Goal: Information Seeking & Learning: Learn about a topic

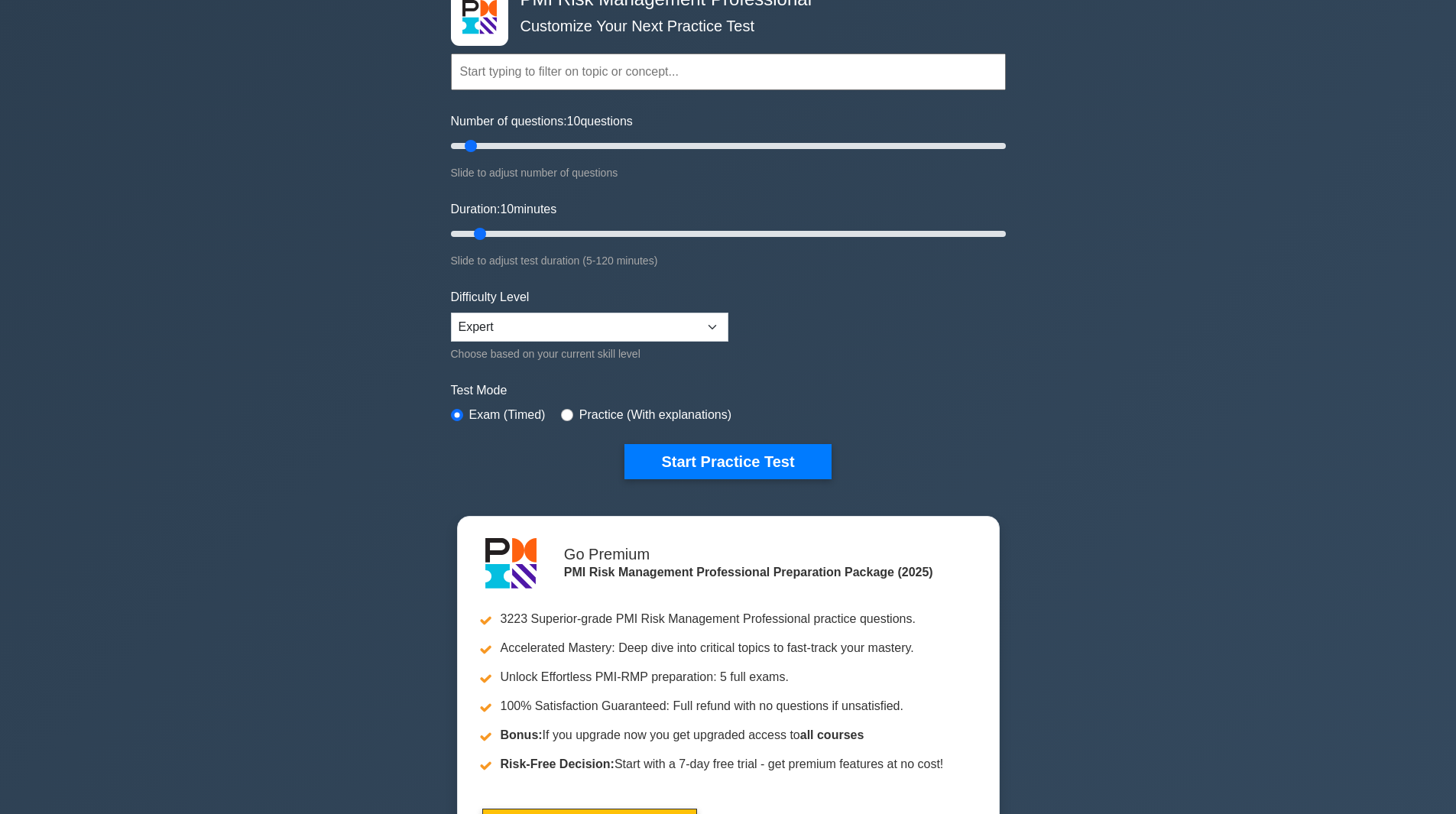
scroll to position [76, 0]
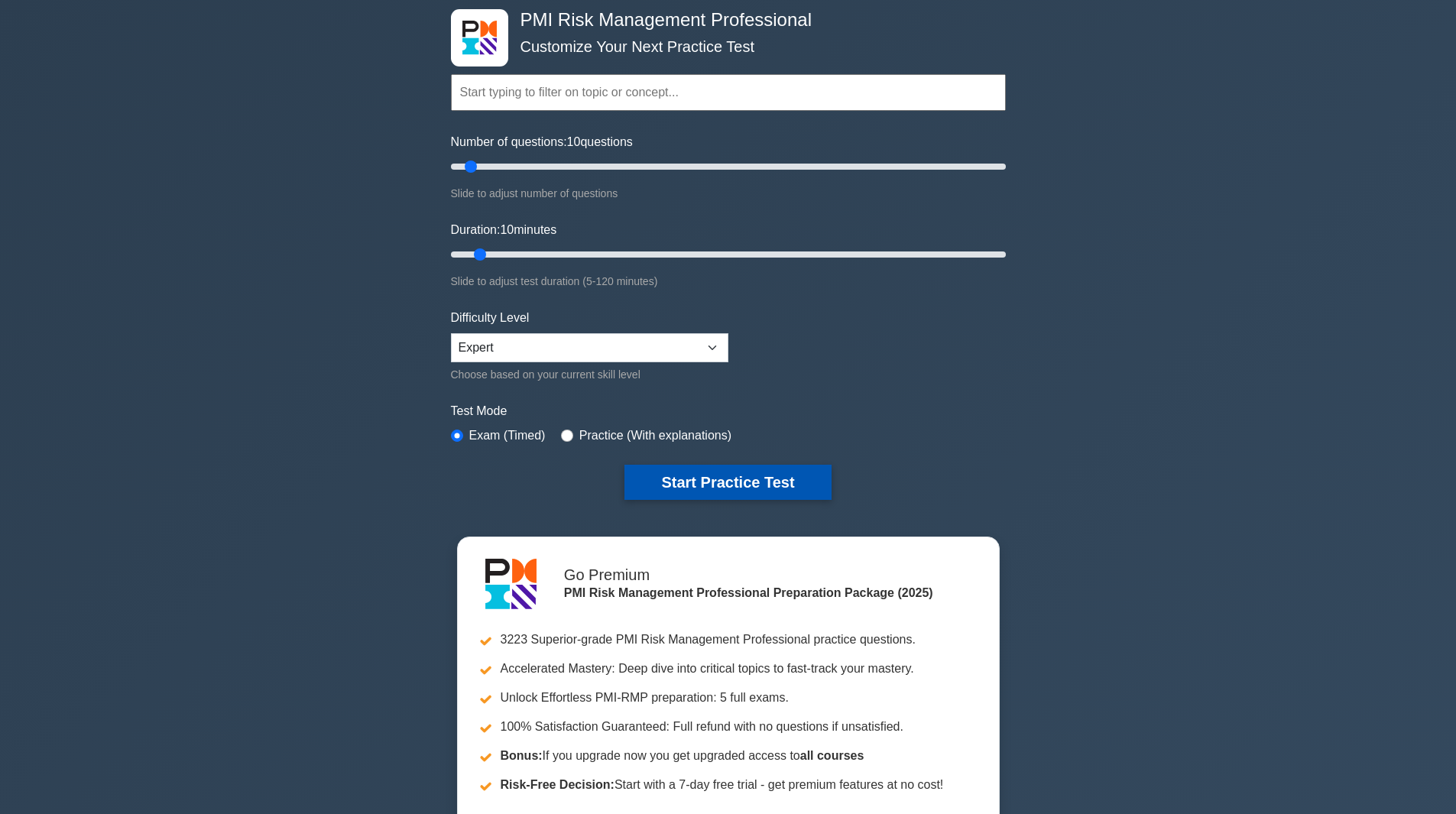
click at [798, 482] on button "Start Practice Test" at bounding box center [728, 482] width 206 height 35
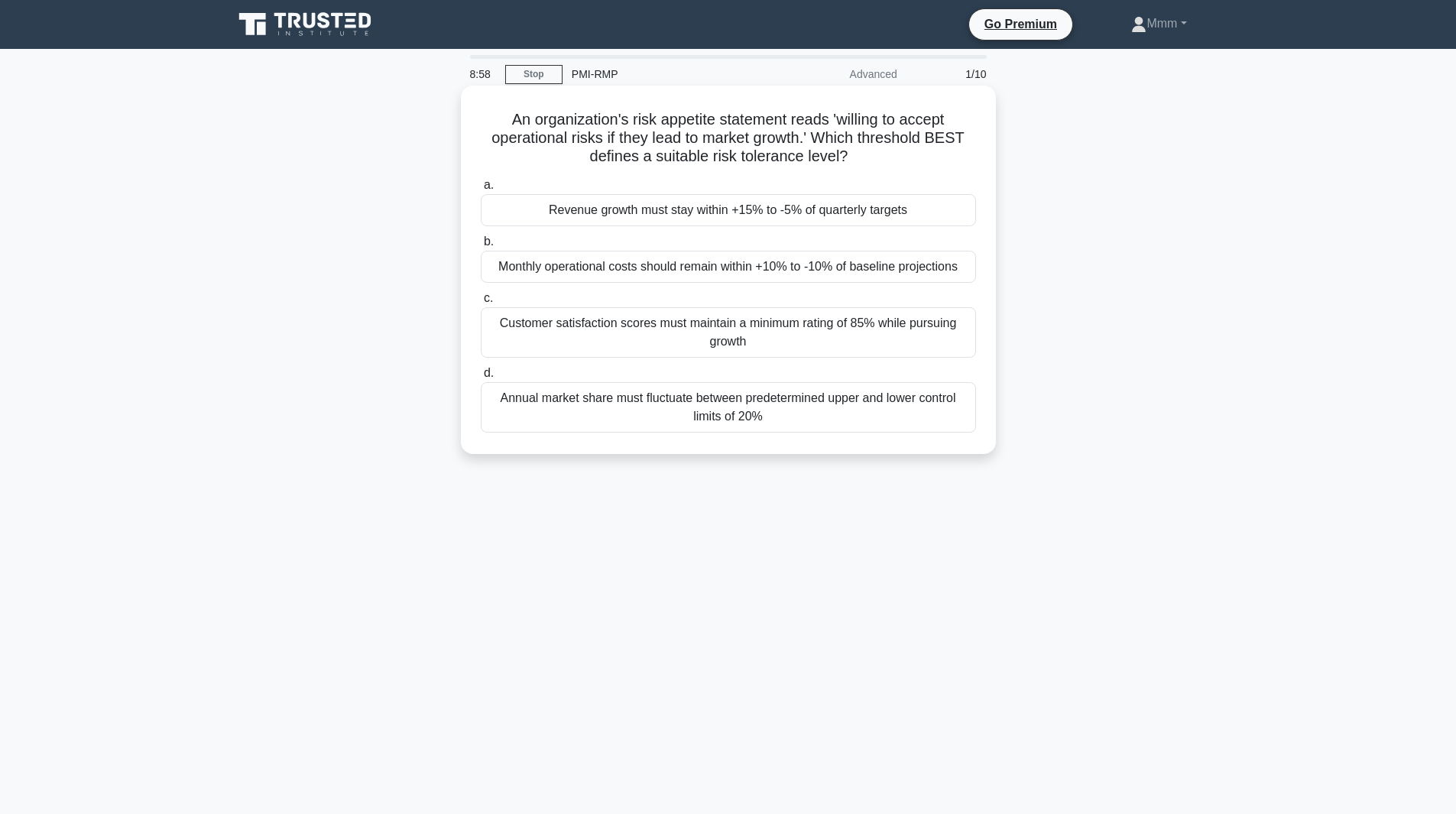
click at [743, 413] on div "Annual market share must fluctuate between predetermined upper and lower contro…" at bounding box center [728, 407] width 496 height 51
click at [481, 378] on input "d. Annual market share must fluctuate between predetermined upper and lower con…" at bounding box center [481, 373] width 0 height 10
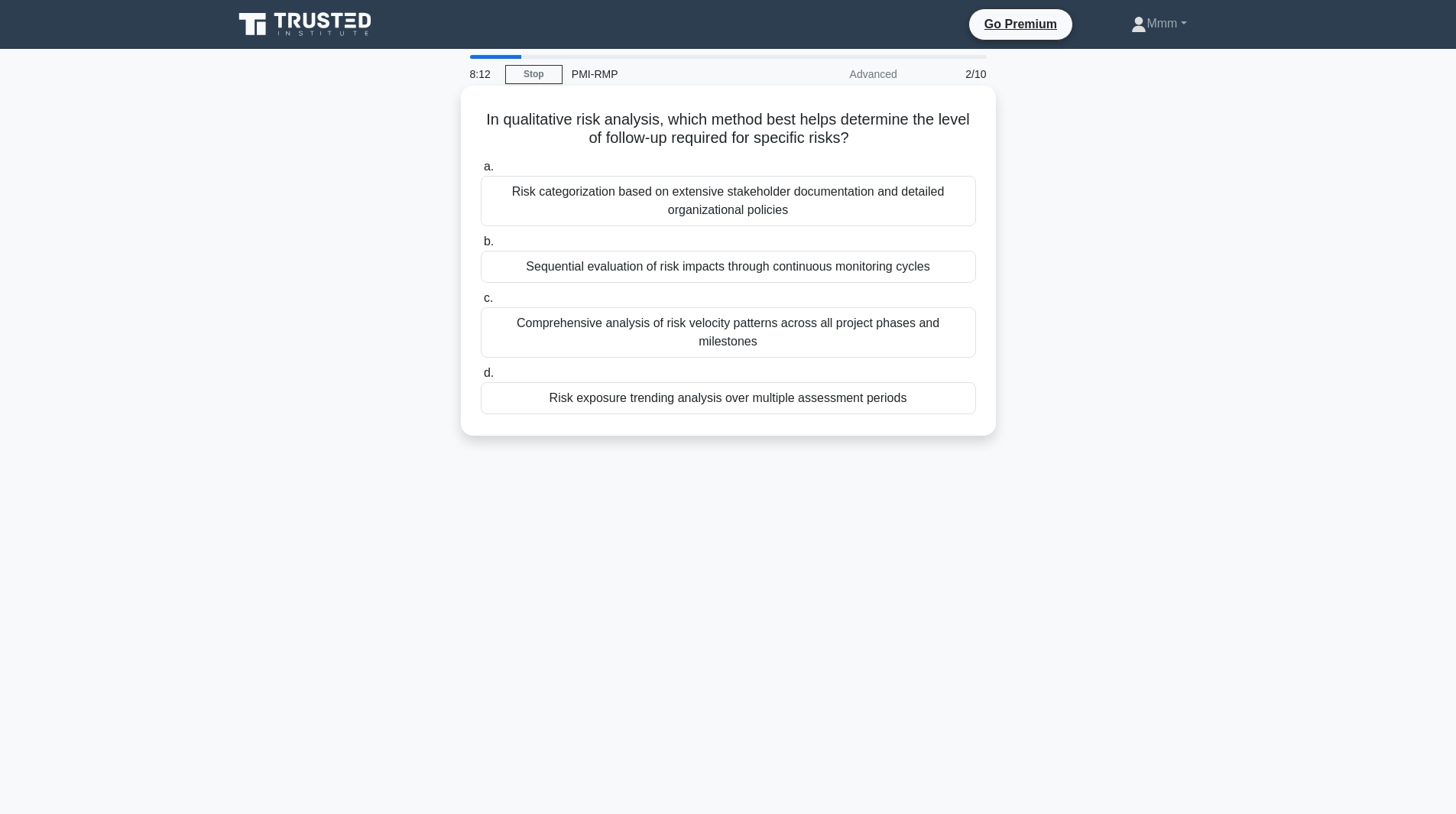
click at [713, 334] on div "Comprehensive analysis of risk velocity patterns across all project phases and …" at bounding box center [728, 333] width 496 height 51
click at [481, 303] on input "c. Comprehensive analysis of risk velocity patterns across all project phases a…" at bounding box center [481, 298] width 0 height 10
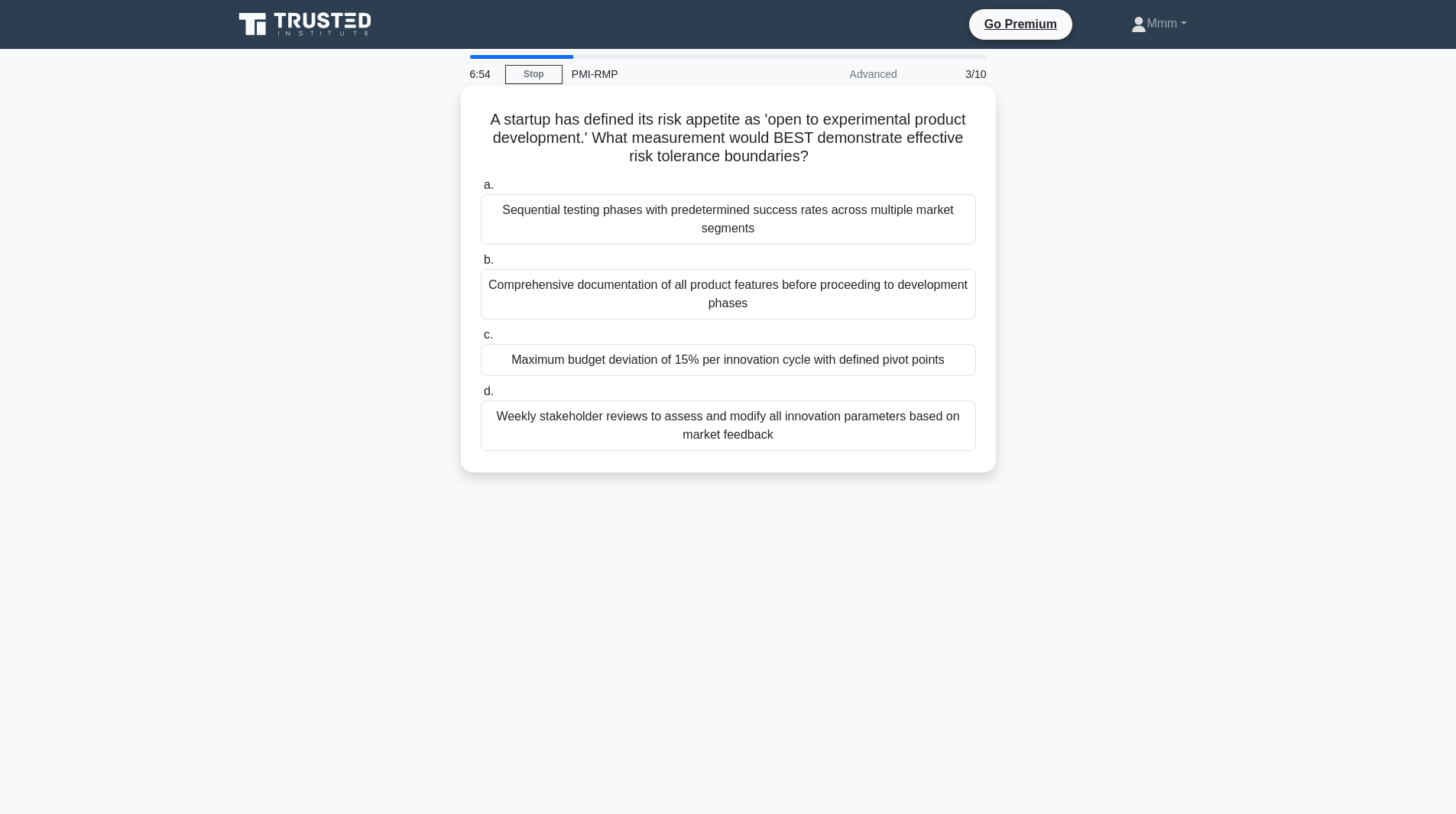
click at [741, 439] on div "Weekly stakeholder reviews to assess and modify all innovation parameters based…" at bounding box center [728, 426] width 496 height 51
click at [481, 397] on input "d. Weekly stakeholder reviews to assess and modify all innovation parameters ba…" at bounding box center [481, 392] width 0 height 10
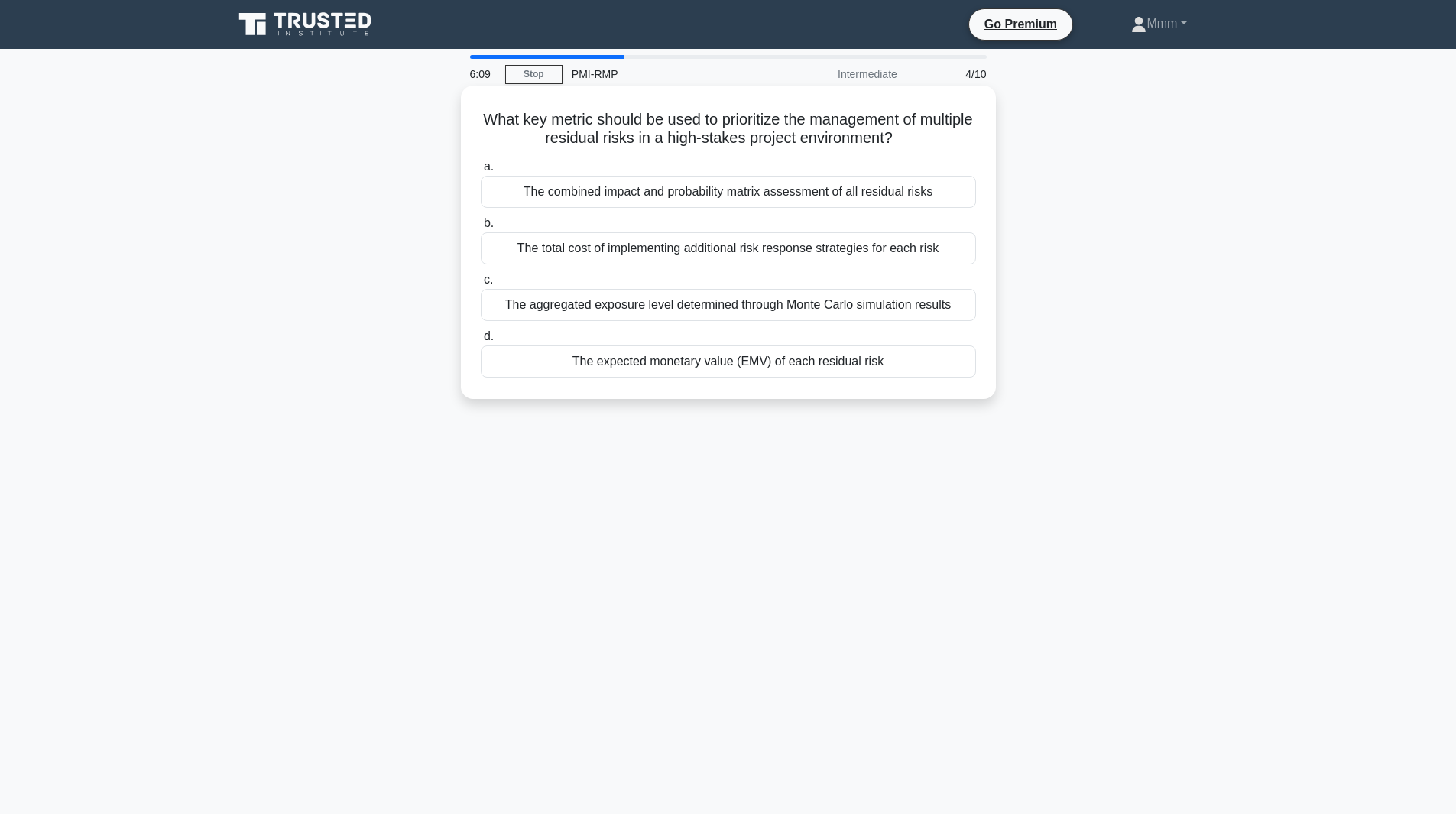
click at [570, 198] on div "The combined impact and probability matrix assessment of all residual risks" at bounding box center [728, 191] width 496 height 32
click at [481, 172] on input "a. The combined impact and probability matrix assessment of all residual risks" at bounding box center [481, 167] width 0 height 10
